Goal: Information Seeking & Learning: Learn about a topic

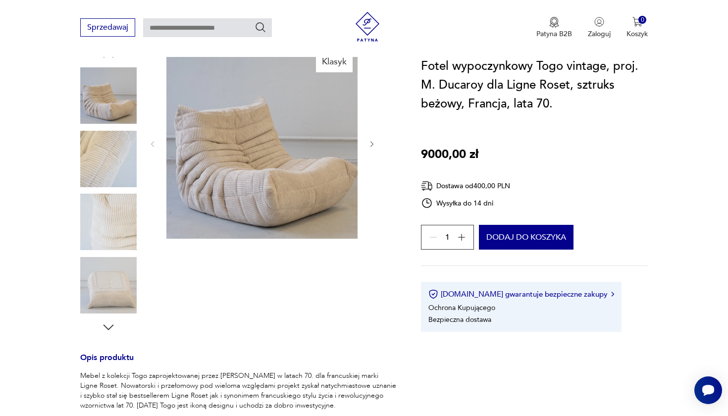
scroll to position [110, 0]
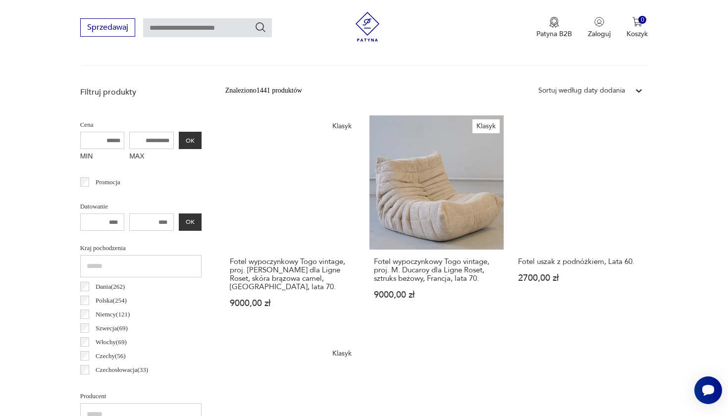
scroll to position [346, 0]
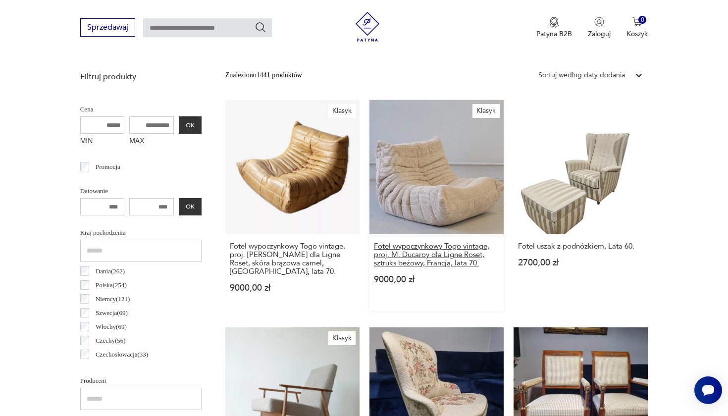
click at [374, 242] on h3 "Fotel wypoczynkowy Togo vintage, proj. M. Ducaroy dla Ligne Roset, sztruks beżo…" at bounding box center [436, 254] width 125 height 25
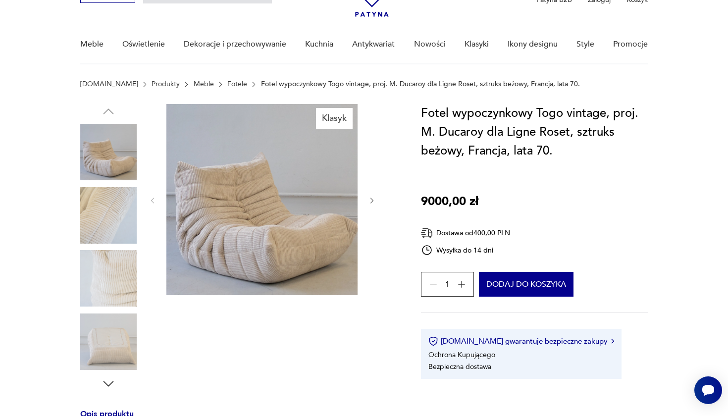
scroll to position [60, 0]
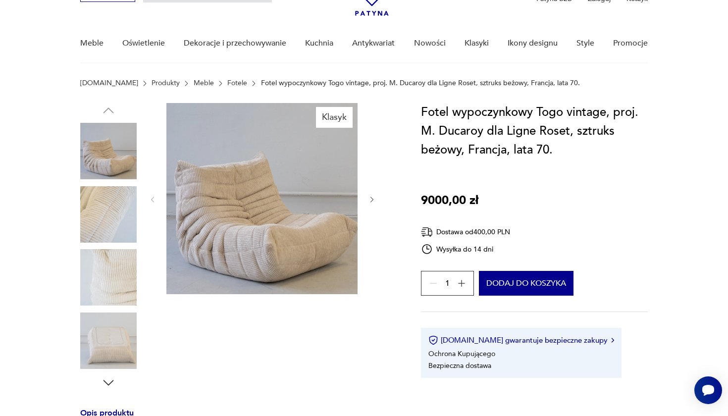
click at [120, 200] on img at bounding box center [108, 214] width 56 height 56
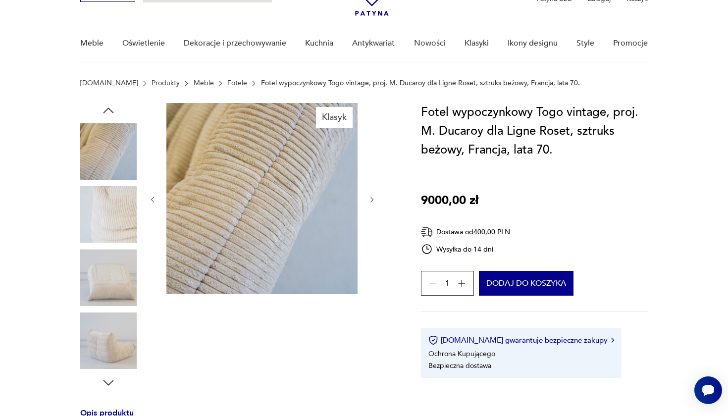
click at [320, 226] on img at bounding box center [261, 198] width 191 height 191
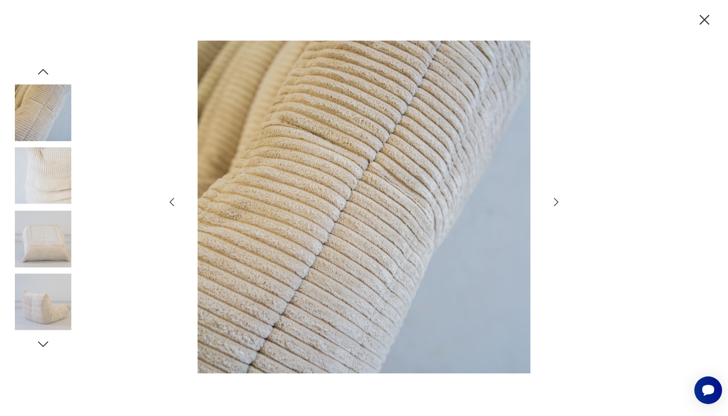
click at [555, 199] on icon "button" at bounding box center [556, 202] width 4 height 8
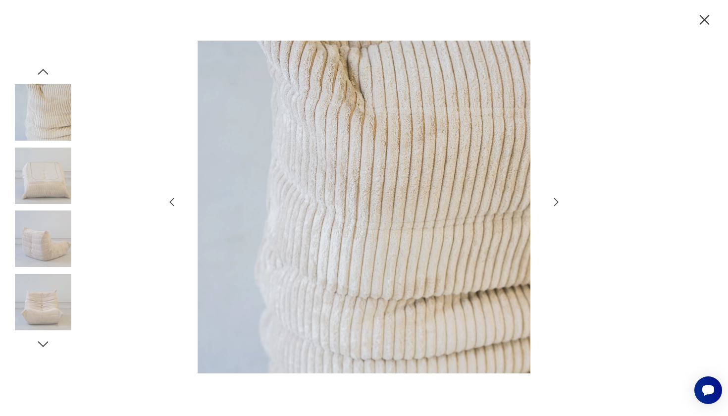
click at [555, 199] on icon "button" at bounding box center [556, 202] width 4 height 8
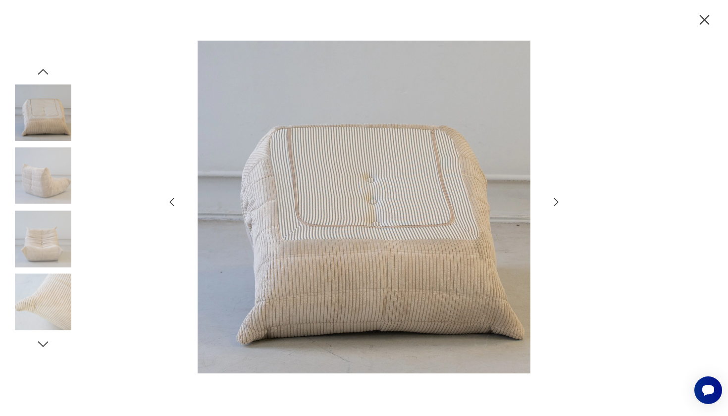
click at [555, 199] on icon "button" at bounding box center [556, 202] width 4 height 8
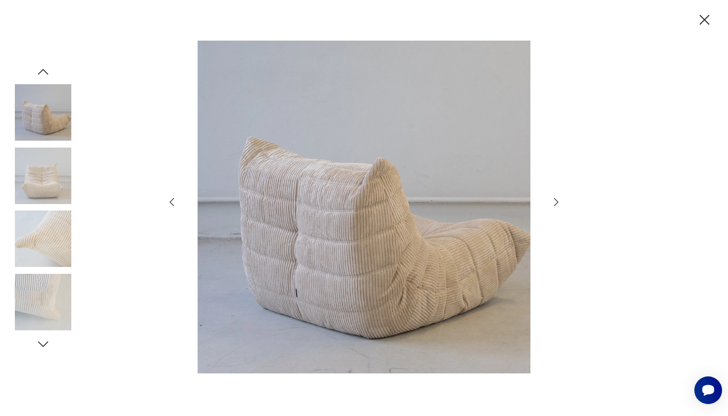
click at [555, 199] on icon "button" at bounding box center [556, 202] width 4 height 8
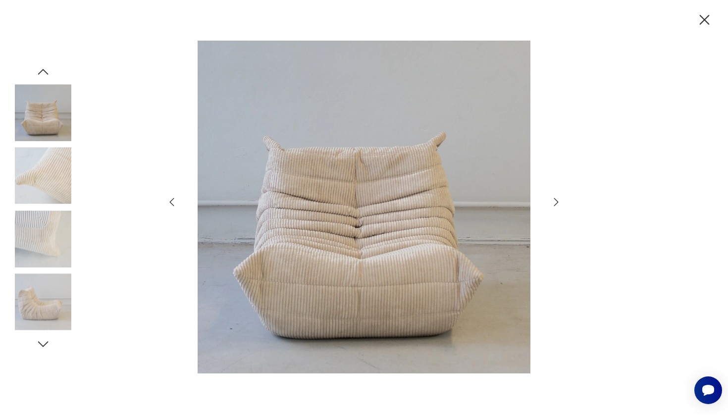
click at [555, 199] on icon "button" at bounding box center [556, 202] width 4 height 8
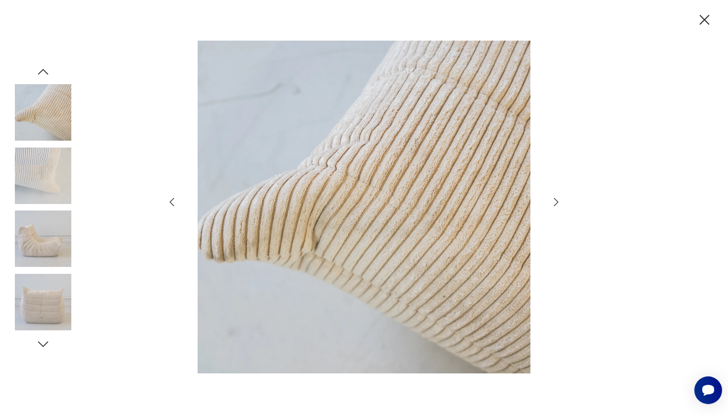
click at [555, 199] on icon "button" at bounding box center [556, 202] width 4 height 8
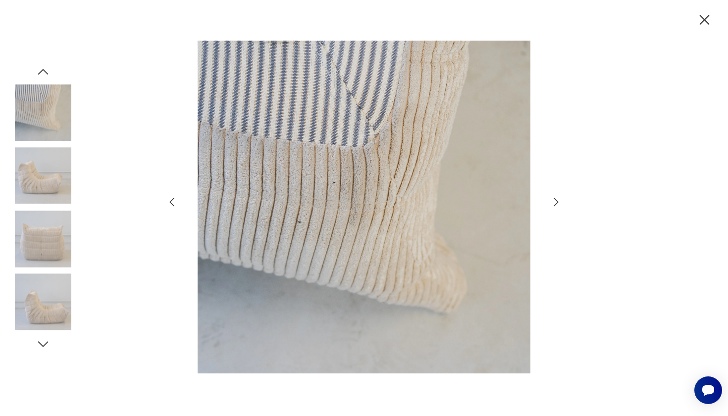
click at [555, 199] on icon "button" at bounding box center [556, 202] width 4 height 8
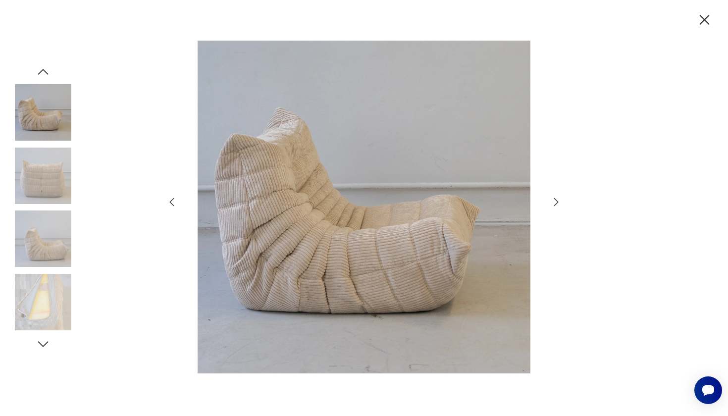
click at [555, 199] on icon "button" at bounding box center [556, 202] width 4 height 8
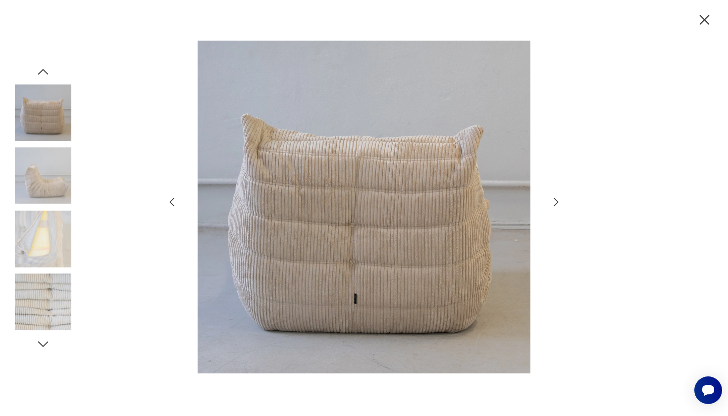
click at [702, 27] on icon "button" at bounding box center [704, 19] width 17 height 17
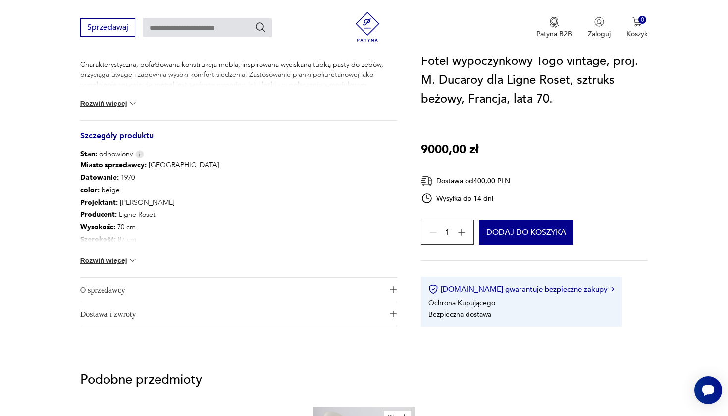
scroll to position [529, 0]
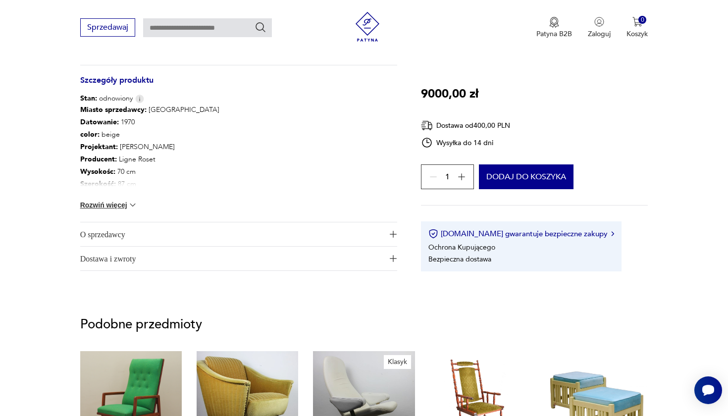
click at [115, 200] on div "Miasto sprzedawcy : Olsztyn Datowanie : 1970 color : beige Projektant : [PERSON…" at bounding box center [238, 163] width 317 height 118
click at [104, 205] on button "Rozwiń więcej" at bounding box center [108, 205] width 57 height 10
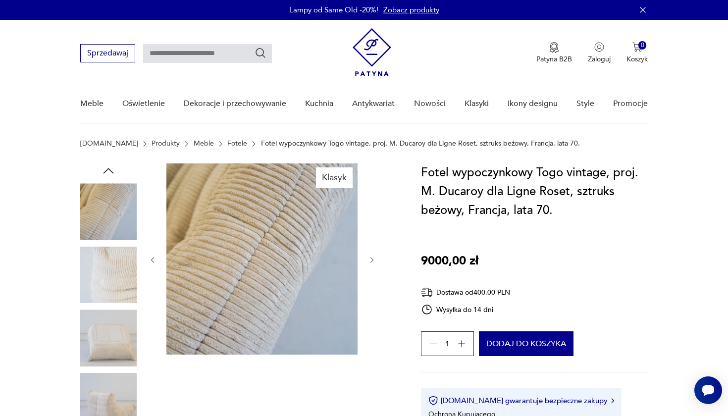
scroll to position [0, 0]
drag, startPoint x: 232, startPoint y: 143, endPoint x: 446, endPoint y: 144, distance: 213.5
click at [446, 144] on p "Fotel wypoczynkowy Togo vintage, proj. M. Ducaroy dla Ligne Roset, sztruks beżo…" at bounding box center [420, 144] width 319 height 8
copy p "Fotel wypoczynkowy Togo vintage, proj. [PERSON_NAME] dla Ligne Roset"
